Goal: Task Accomplishment & Management: Use online tool/utility

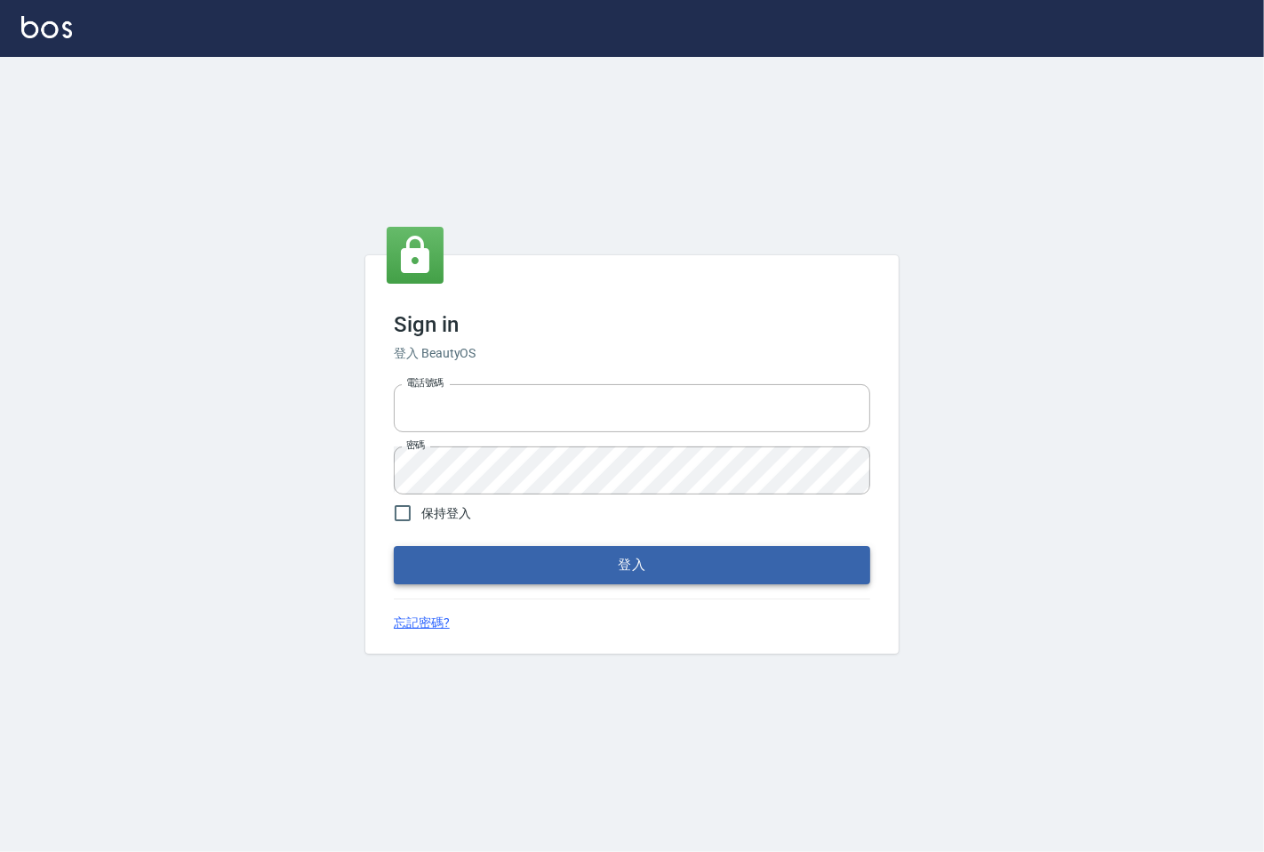
type input "25331148"
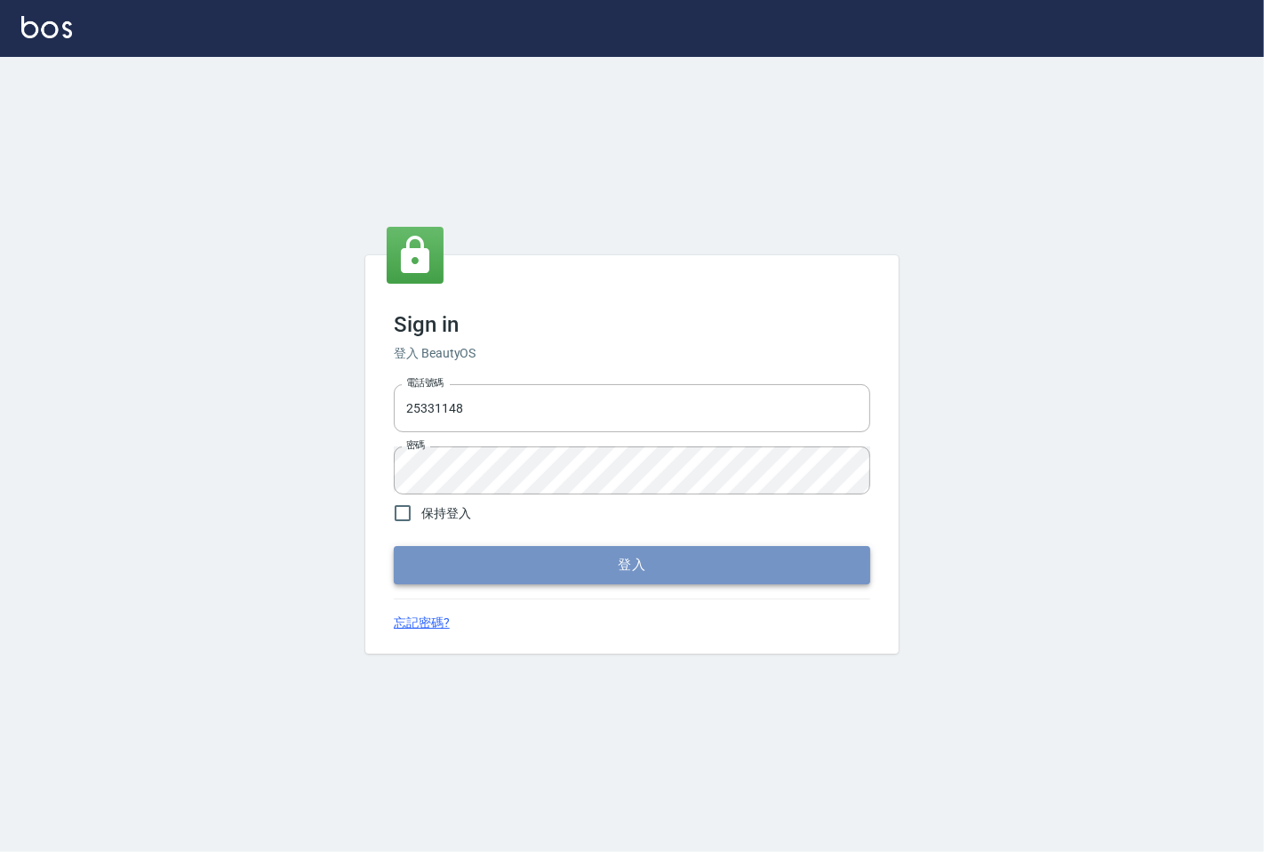
click at [653, 581] on button "登入" at bounding box center [632, 564] width 477 height 37
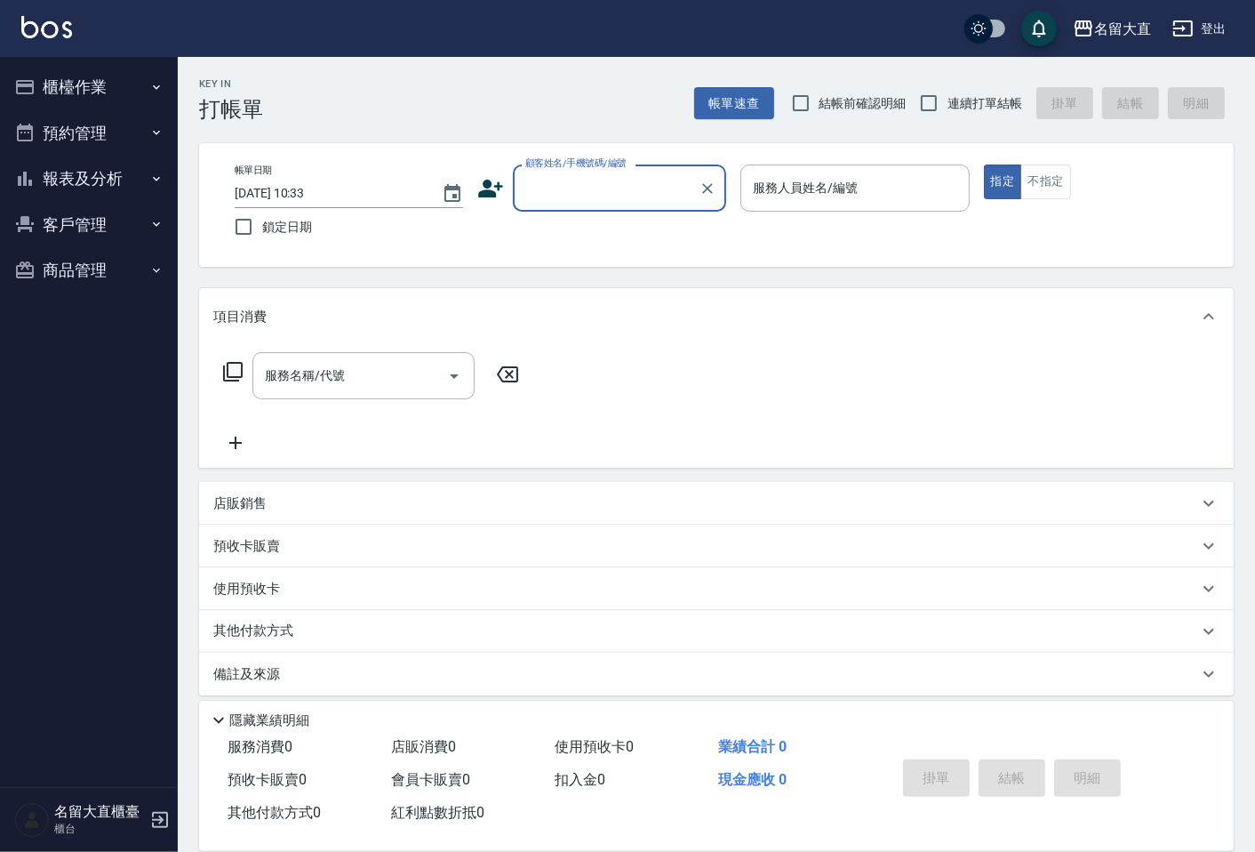
click at [59, 74] on button "櫃檯作業" at bounding box center [89, 87] width 164 height 46
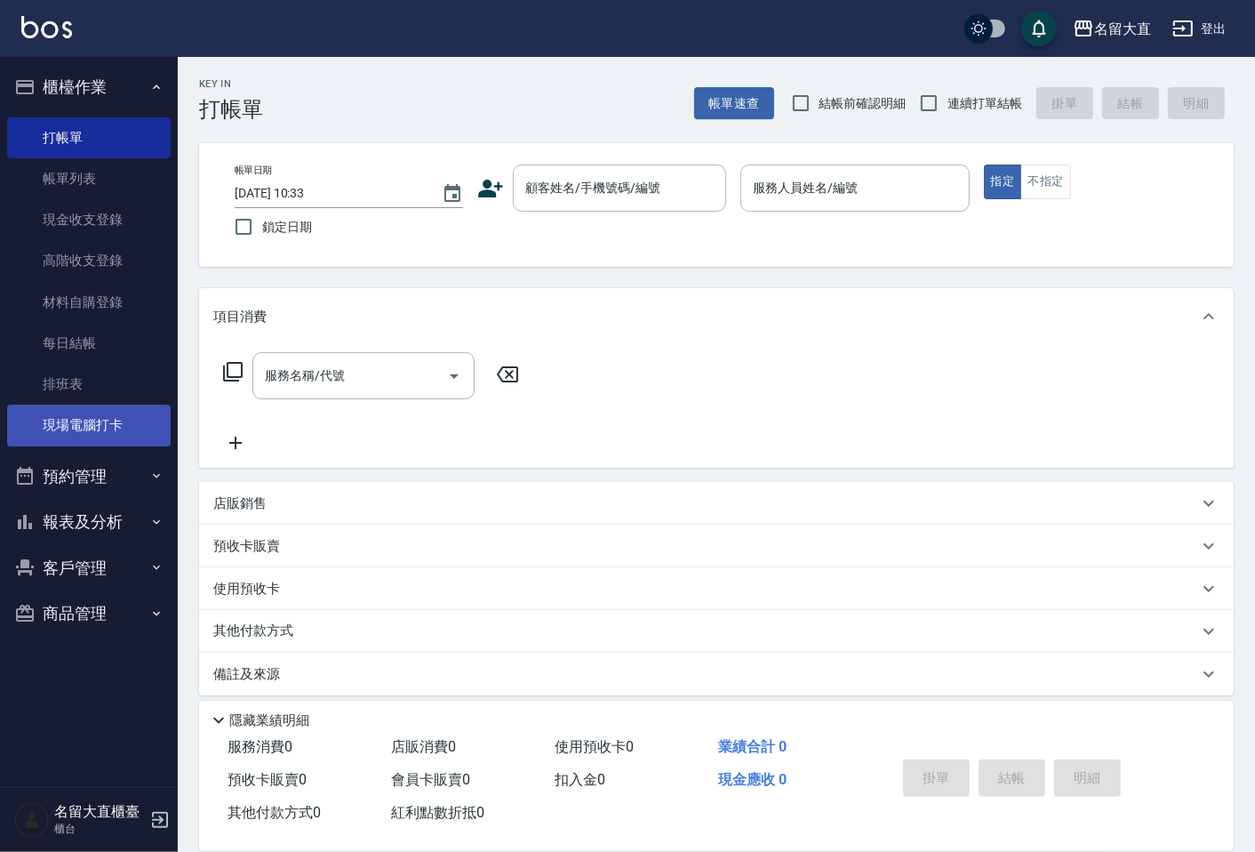
click at [147, 421] on link "現場電腦打卡" at bounding box center [89, 425] width 164 height 41
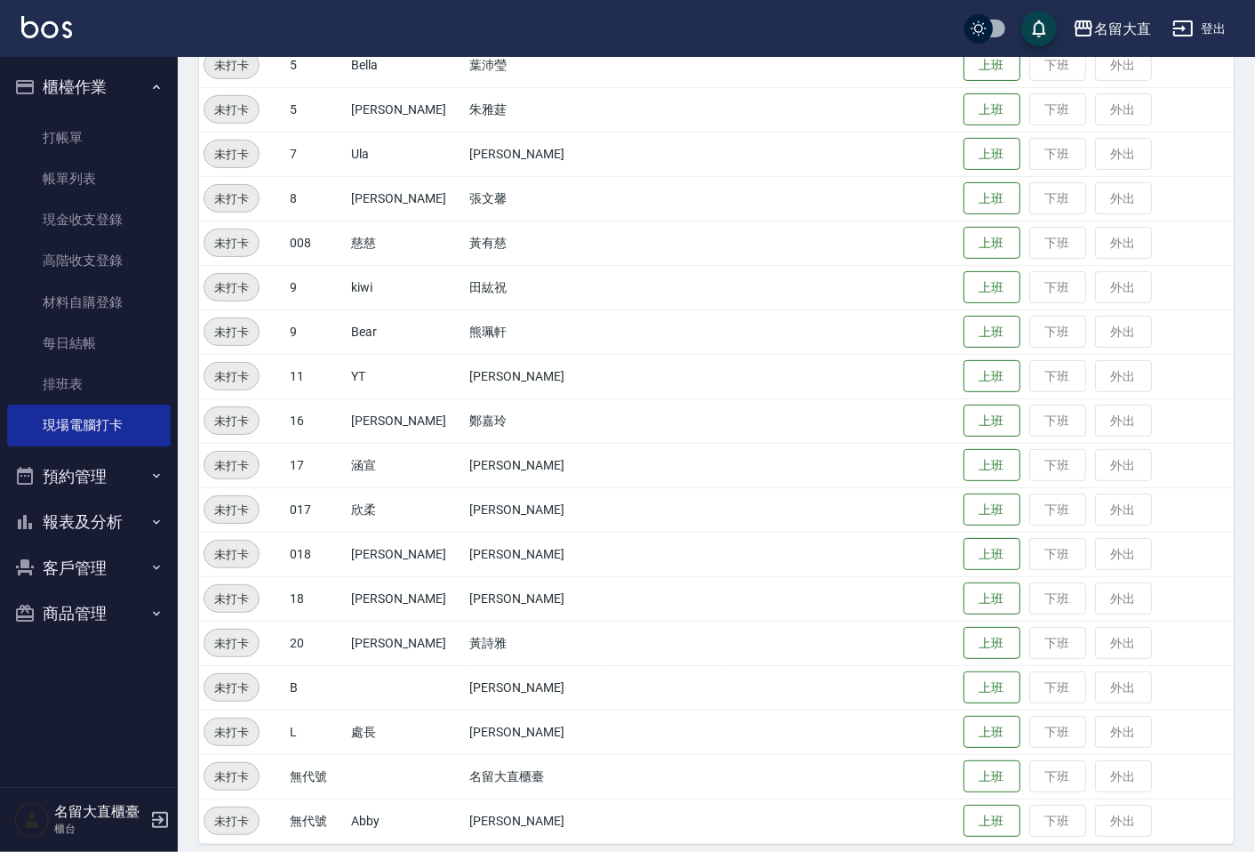
scroll to position [345, 0]
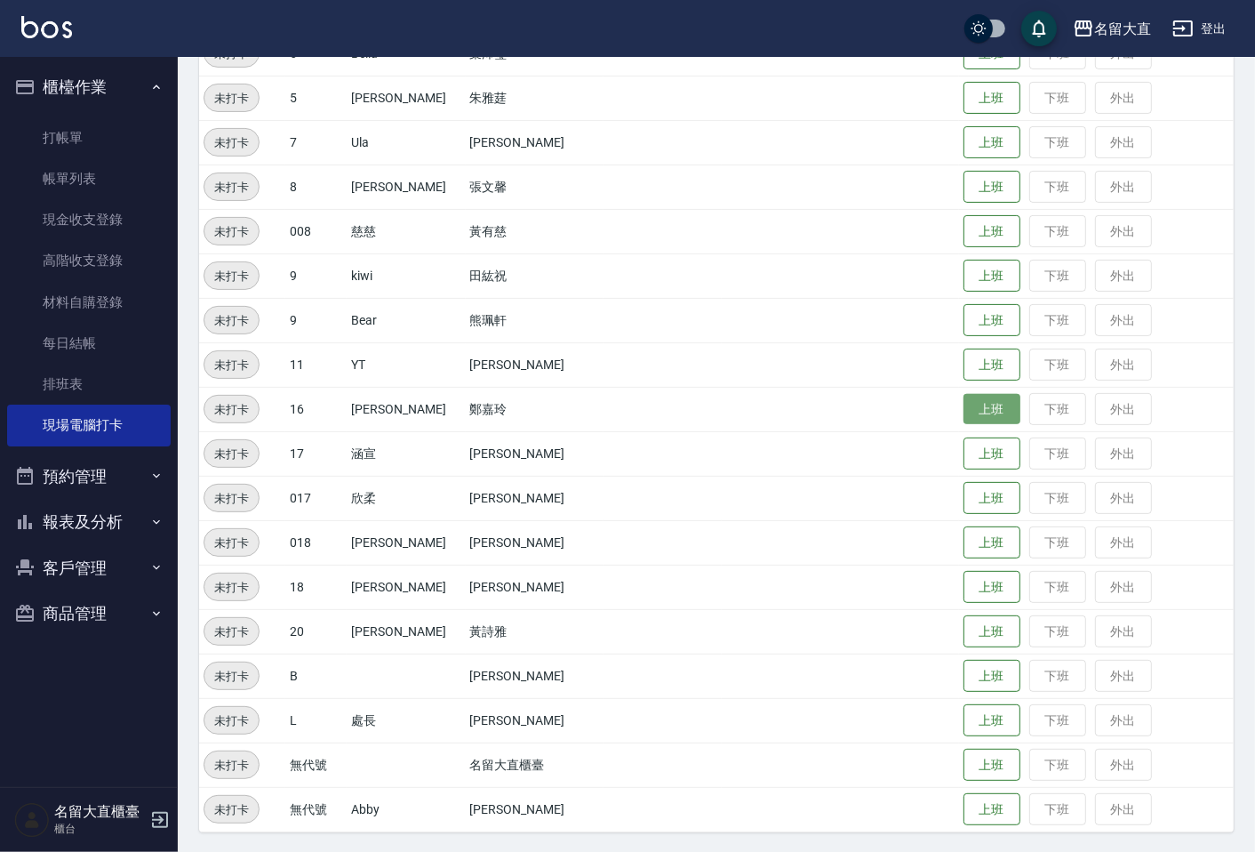
click at [964, 407] on button "上班" at bounding box center [992, 409] width 57 height 31
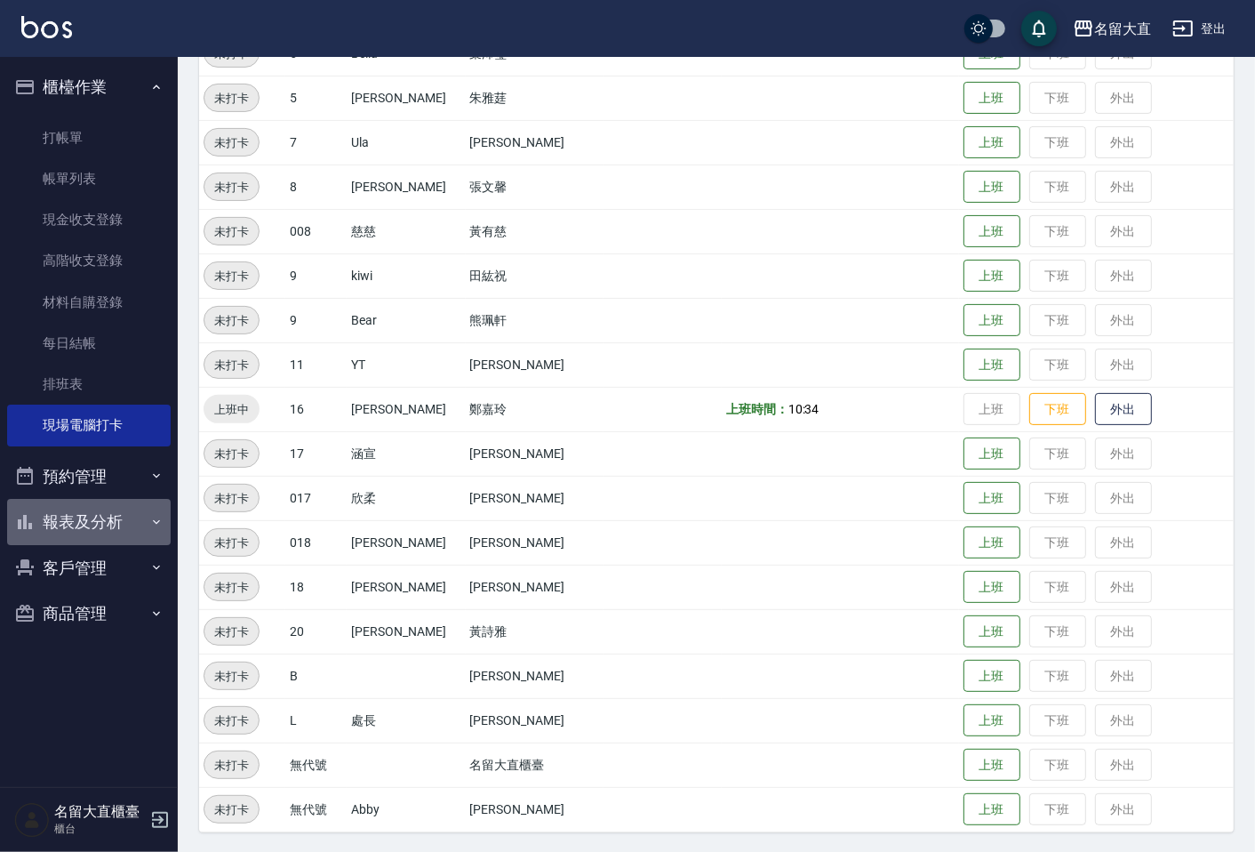
drag, startPoint x: 130, startPoint y: 503, endPoint x: 167, endPoint y: 563, distance: 70.3
click at [132, 503] on button "報表及分析" at bounding box center [89, 522] width 164 height 46
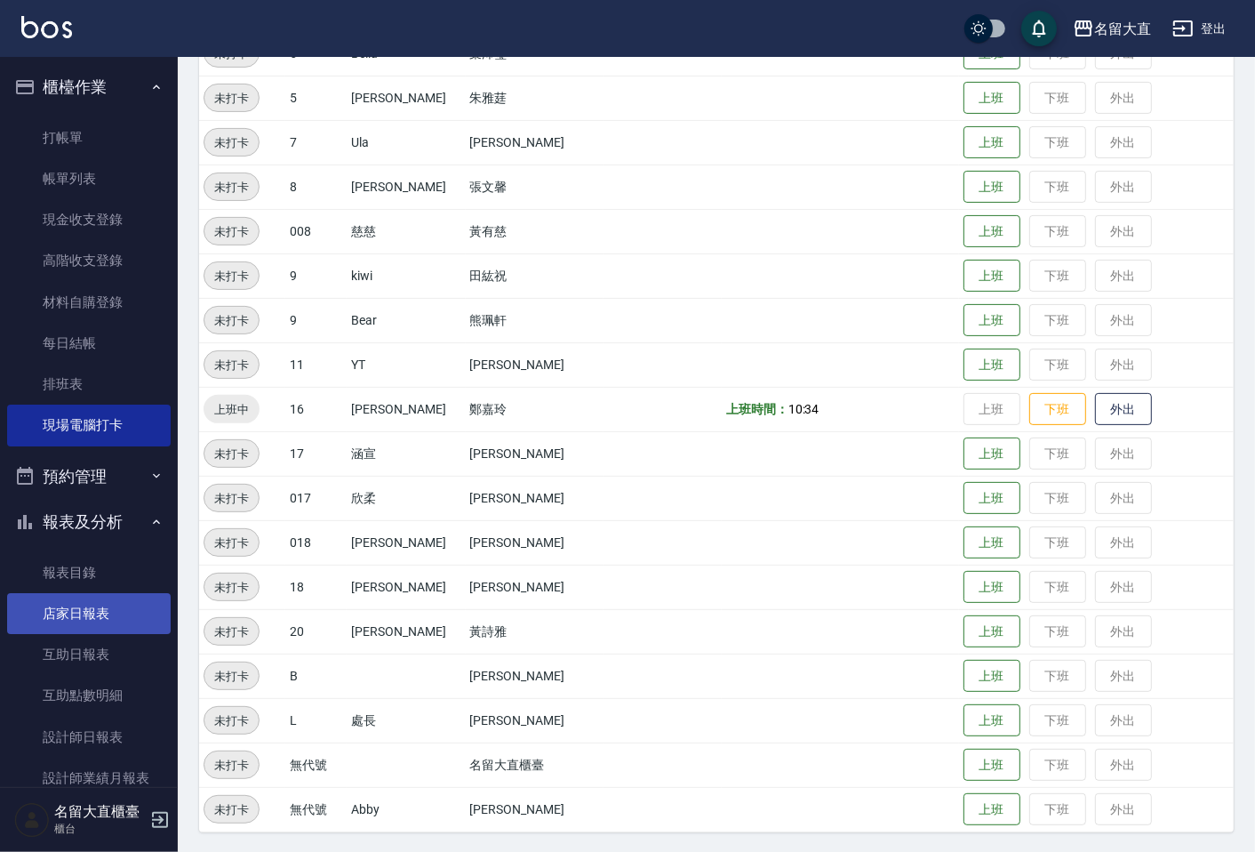
click at [105, 613] on link "店家日報表" at bounding box center [89, 613] width 164 height 41
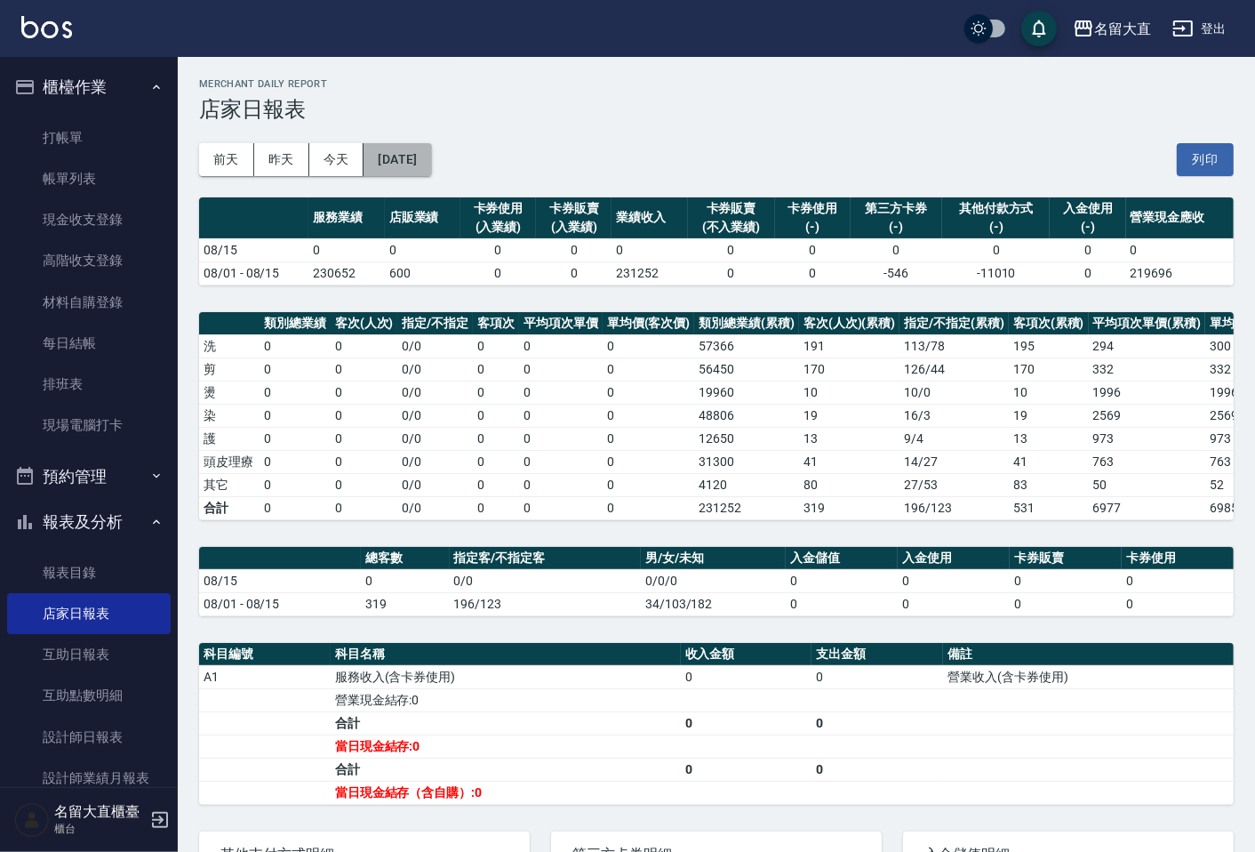
click at [421, 164] on button "[DATE]" at bounding box center [398, 159] width 68 height 33
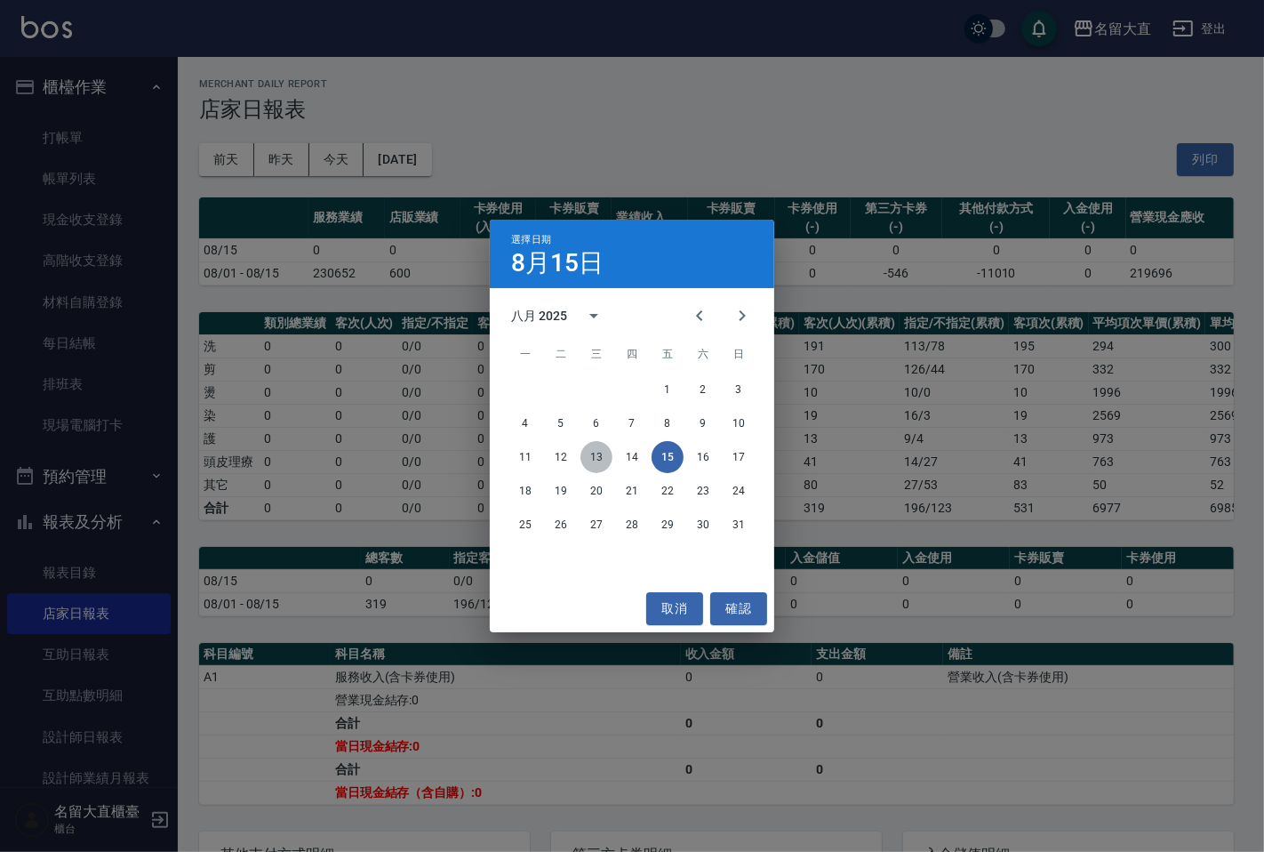
click at [596, 461] on button "13" at bounding box center [597, 457] width 32 height 32
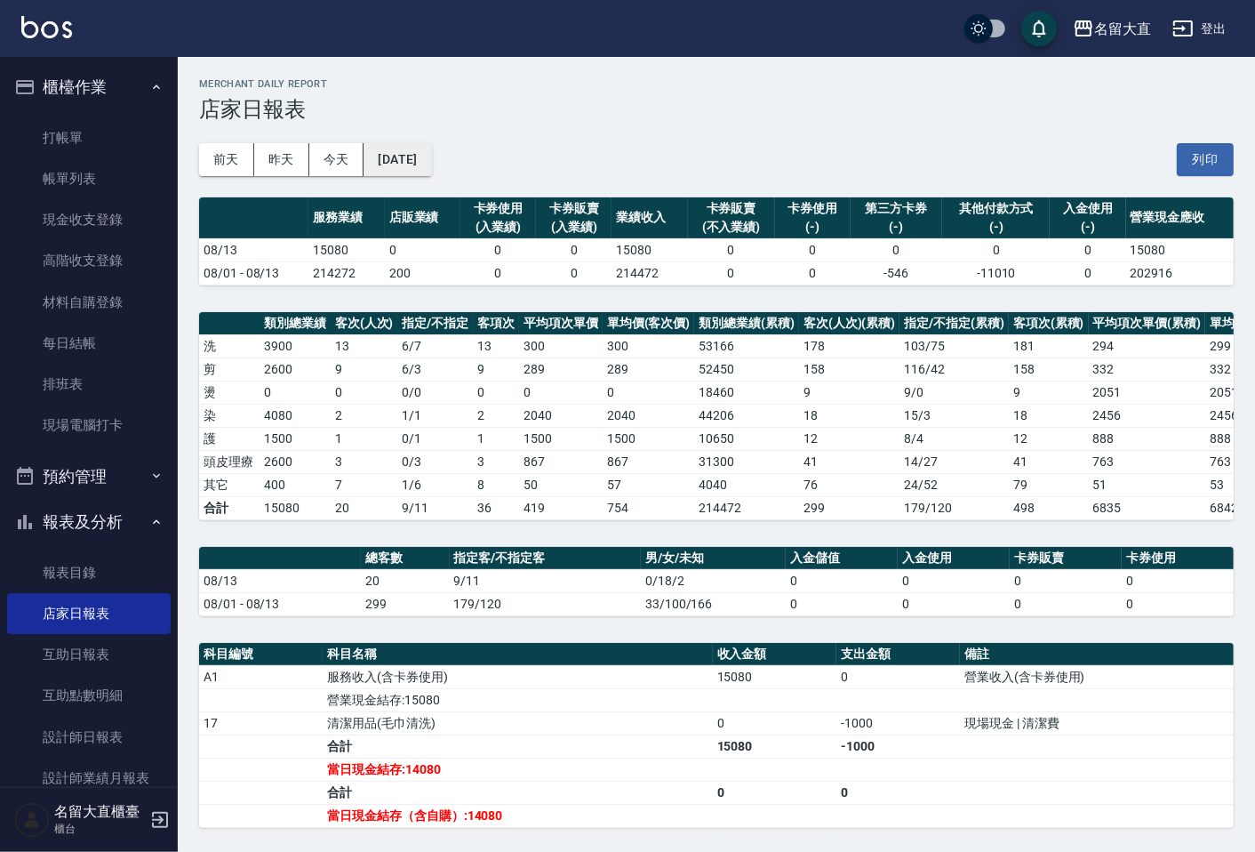
click at [391, 144] on button "[DATE]" at bounding box center [398, 159] width 68 height 33
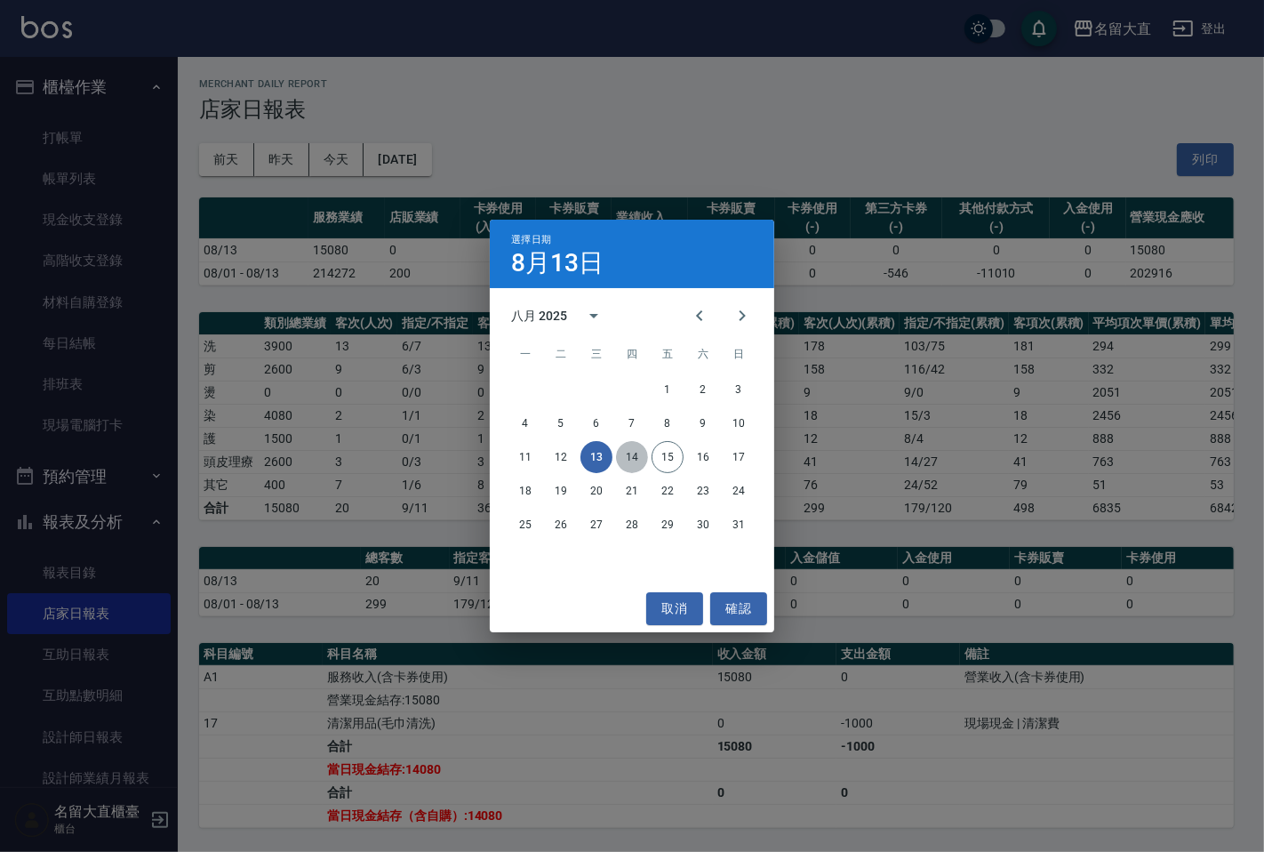
click at [638, 453] on button "14" at bounding box center [632, 457] width 32 height 32
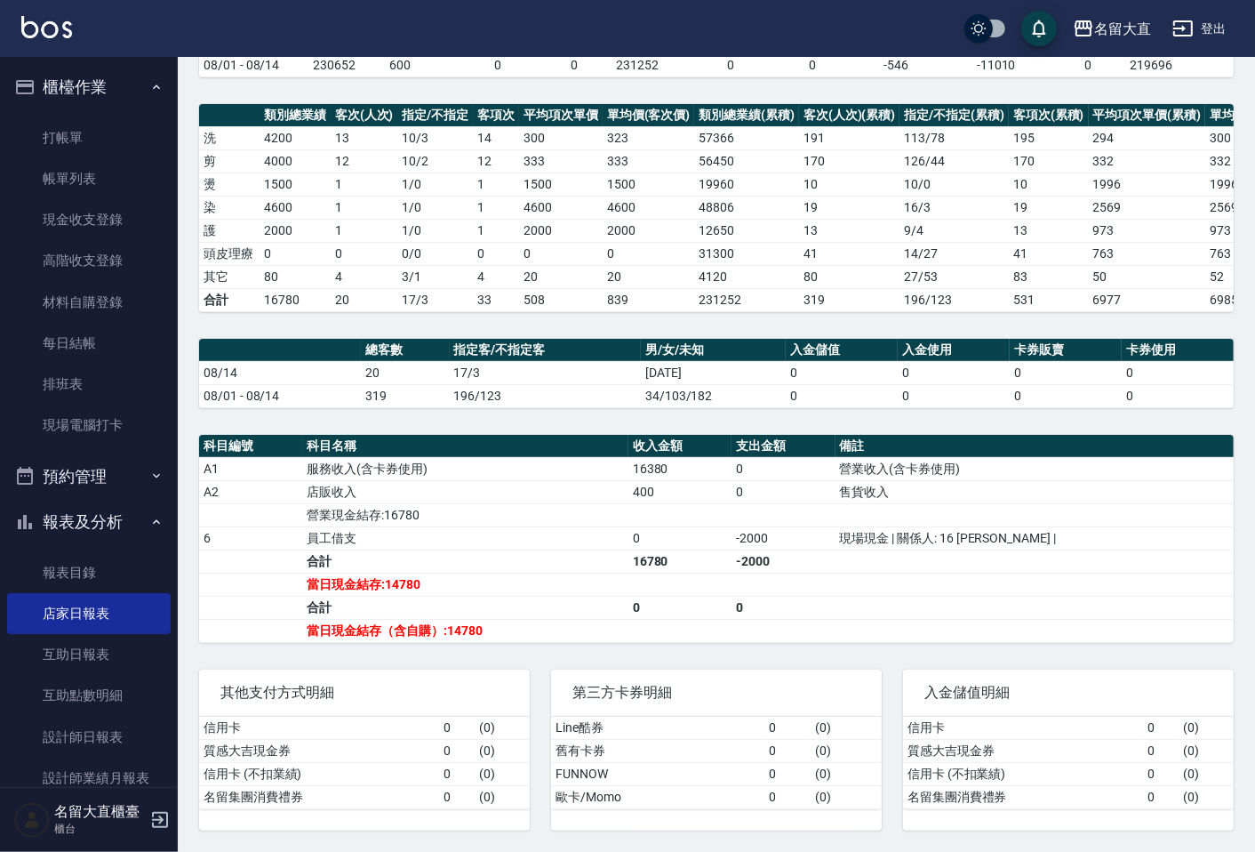
scroll to position [224, 0]
